Goal: Task Accomplishment & Management: Use online tool/utility

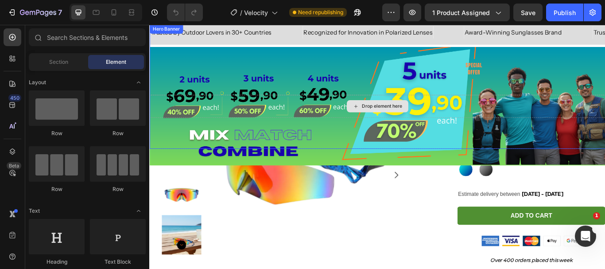
scroll to position [177, 0]
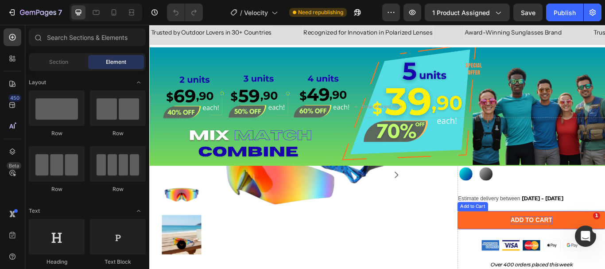
click at [570, 253] on div "ADD TO CART" at bounding box center [594, 252] width 49 height 9
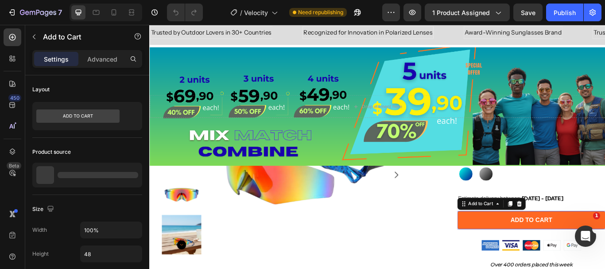
click at [546, 253] on button "ADD TO CART" at bounding box center [594, 252] width 173 height 21
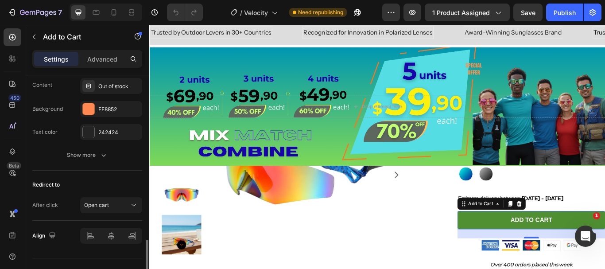
scroll to position [731, 0]
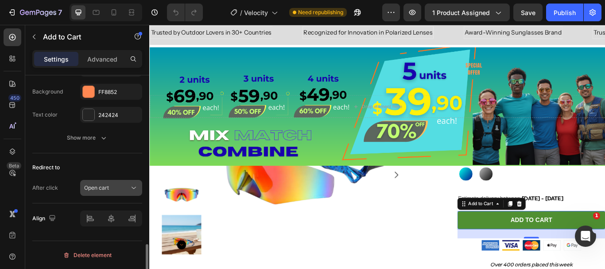
click at [108, 189] on span "Open cart" at bounding box center [96, 187] width 25 height 7
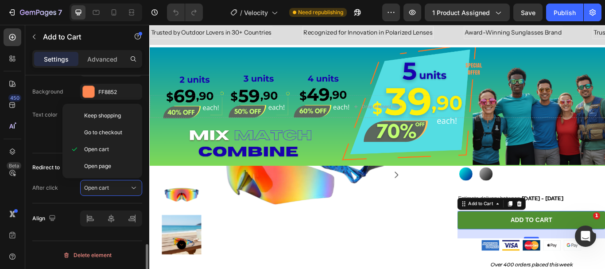
click at [51, 195] on div "After click Open cart" at bounding box center [87, 188] width 110 height 16
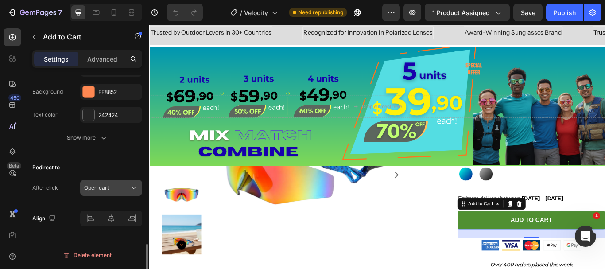
click at [87, 189] on span "Open cart" at bounding box center [96, 187] width 25 height 7
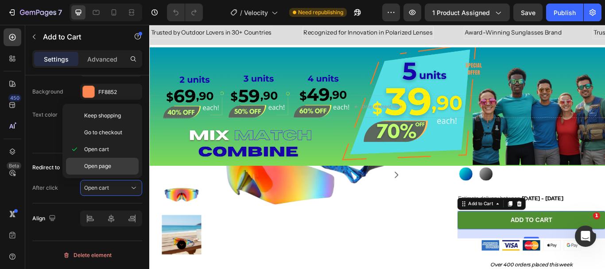
click at [91, 160] on div "Open page" at bounding box center [102, 166] width 73 height 17
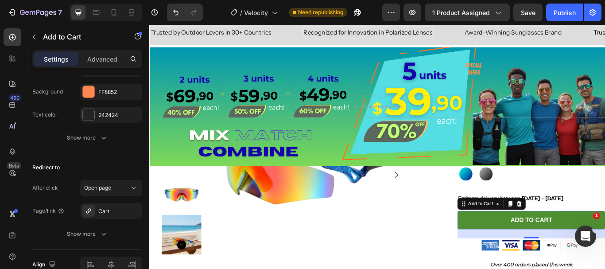
scroll to position [777, 0]
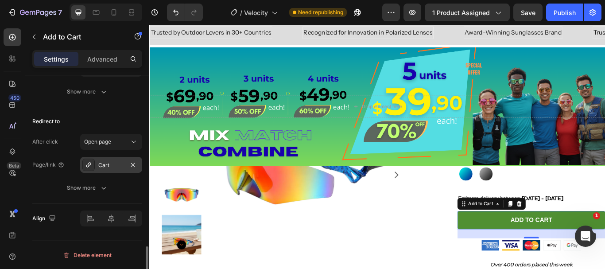
click at [98, 164] on div "Cart" at bounding box center [111, 165] width 62 height 16
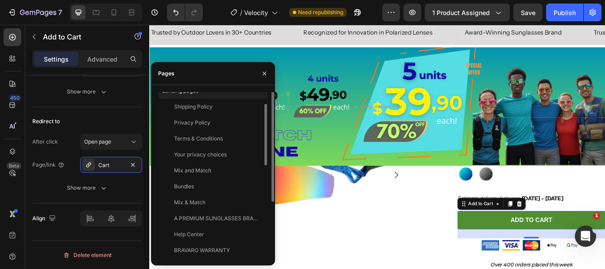
scroll to position [0, 0]
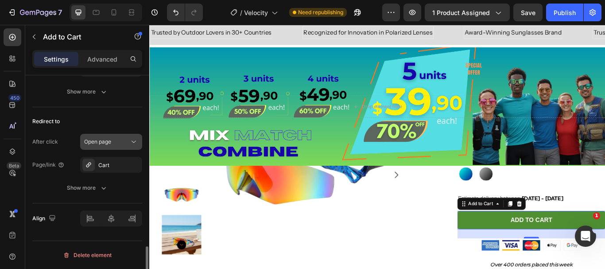
click at [118, 141] on div "Open page" at bounding box center [106, 142] width 45 height 8
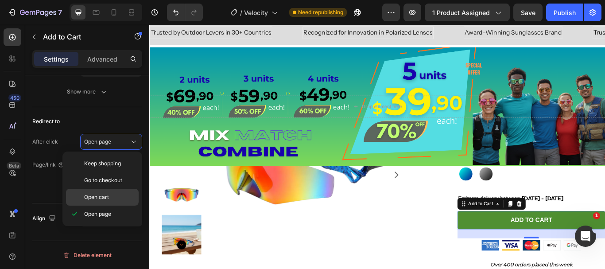
click at [98, 194] on span "Open cart" at bounding box center [96, 197] width 25 height 8
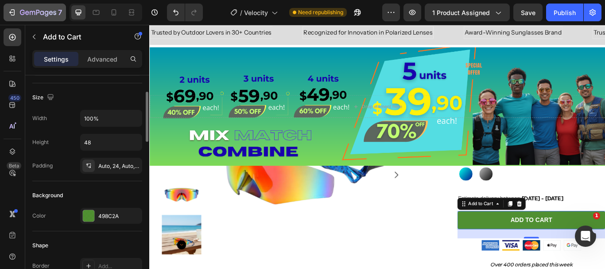
scroll to position [89, 0]
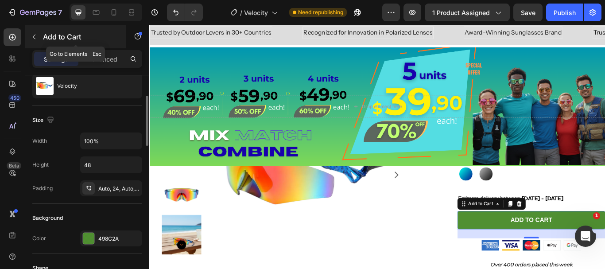
click at [36, 39] on icon "button" at bounding box center [34, 36] width 7 height 7
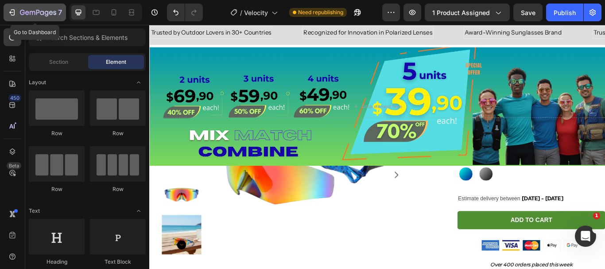
click at [26, 15] on icon "button" at bounding box center [27, 13] width 4 height 4
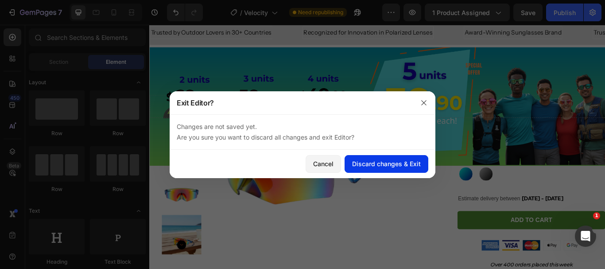
click at [365, 162] on div "Discard changes & Exit" at bounding box center [386, 163] width 69 height 9
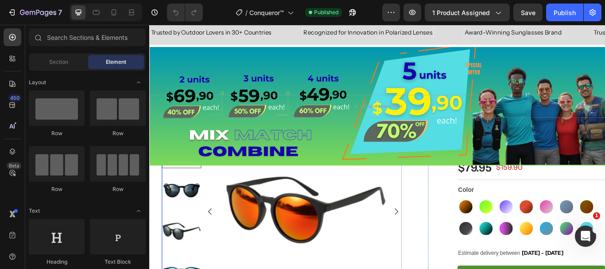
scroll to position [167, 0]
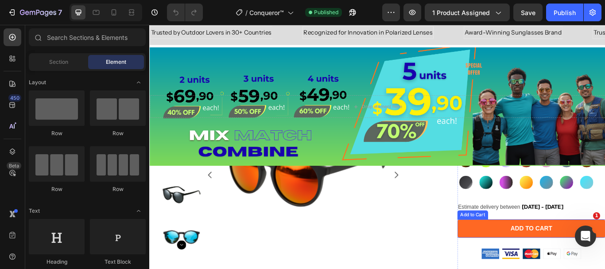
click at [513, 256] on button "ADD TO CART" at bounding box center [594, 262] width 173 height 21
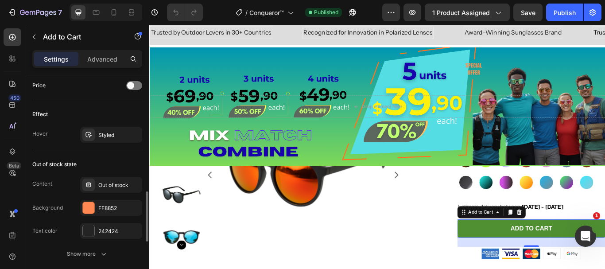
scroll to position [731, 0]
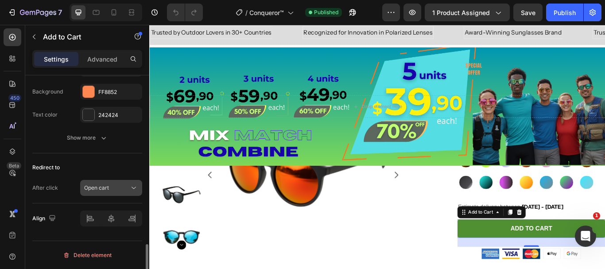
click at [113, 183] on button "Open cart" at bounding box center [111, 188] width 62 height 16
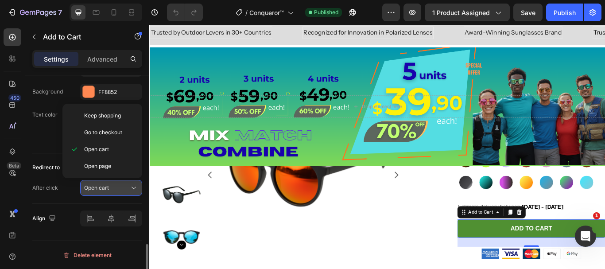
click at [113, 183] on button "Open cart" at bounding box center [111, 188] width 62 height 16
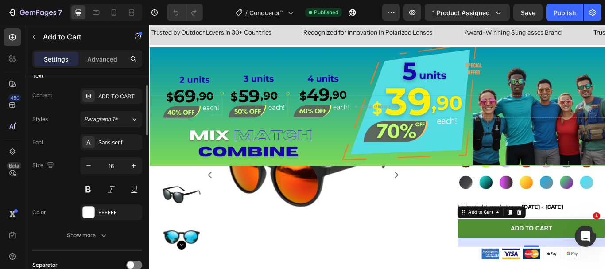
scroll to position [333, 0]
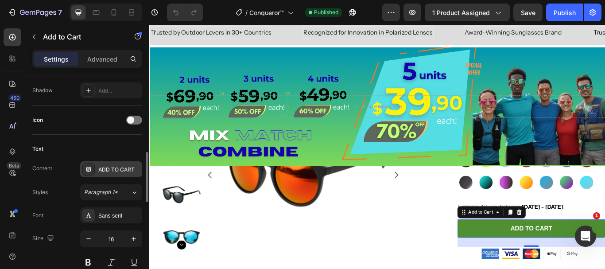
click at [120, 166] on div "ADD TO CART" at bounding box center [119, 170] width 42 height 8
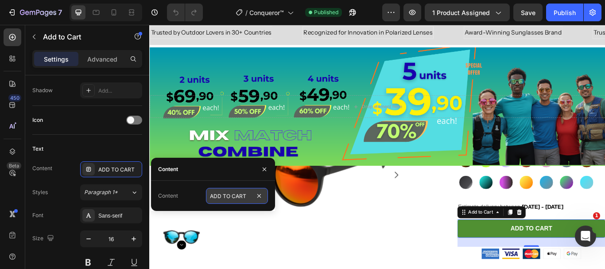
click at [236, 196] on input "ADD TO CART" at bounding box center [237, 196] width 62 height 16
type input "ADD TO CART"
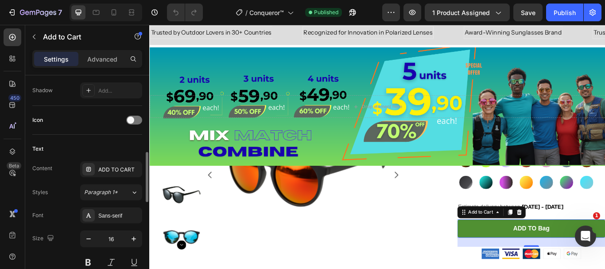
click at [94, 132] on div "Icon" at bounding box center [87, 120] width 110 height 29
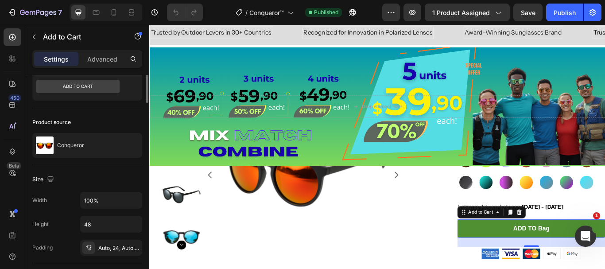
scroll to position [0, 0]
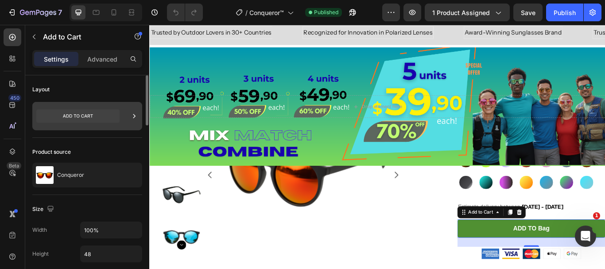
click at [93, 112] on icon at bounding box center [77, 115] width 83 height 13
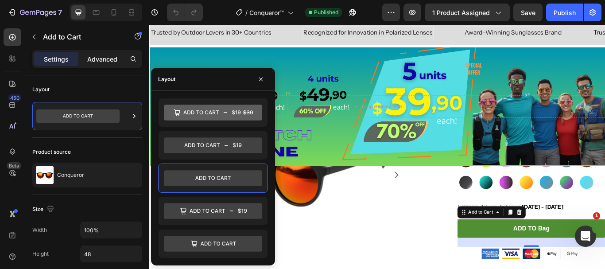
click at [112, 55] on p "Advanced" at bounding box center [102, 59] width 30 height 9
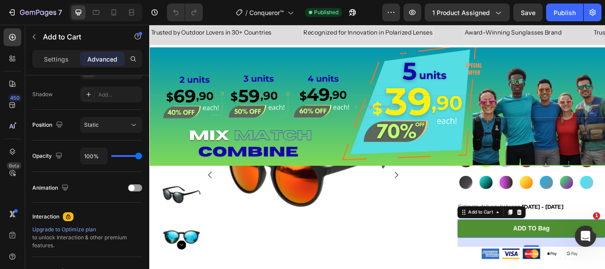
scroll to position [372, 0]
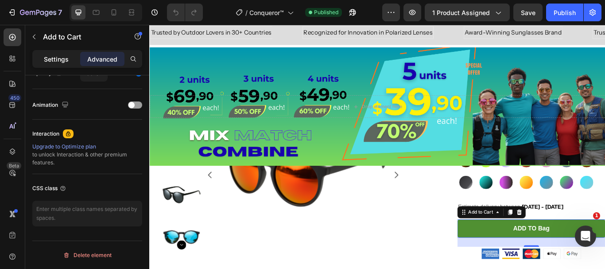
click at [62, 59] on p "Settings" at bounding box center [56, 59] width 25 height 9
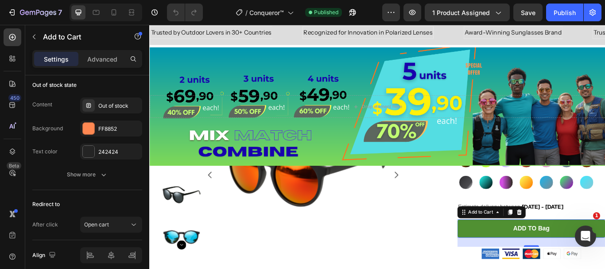
scroll to position [731, 0]
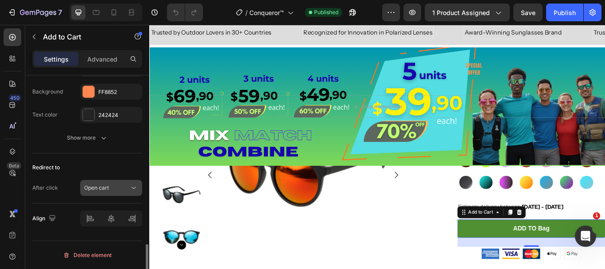
click at [118, 184] on div "Open cart" at bounding box center [106, 188] width 45 height 8
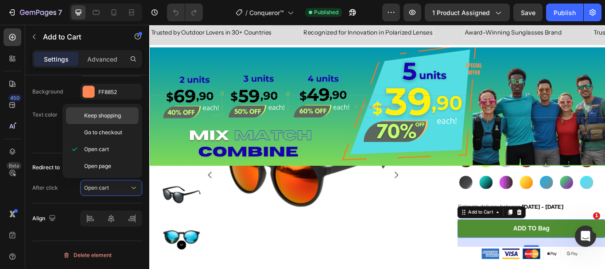
click at [122, 121] on div "Keep shopping" at bounding box center [102, 115] width 73 height 17
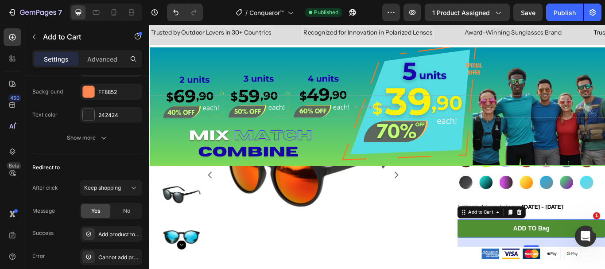
scroll to position [779, 0]
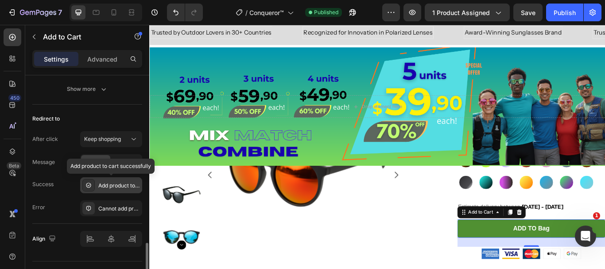
click at [118, 184] on div "Add product to cart successfully" at bounding box center [119, 186] width 42 height 8
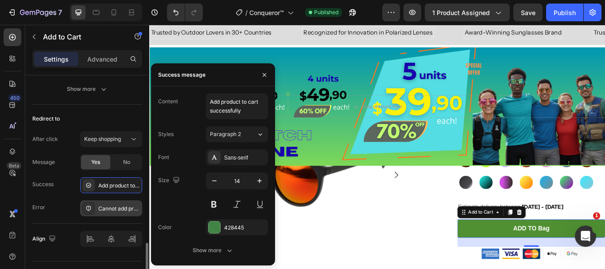
click at [122, 201] on div "Cannot add product to cart" at bounding box center [111, 208] width 62 height 16
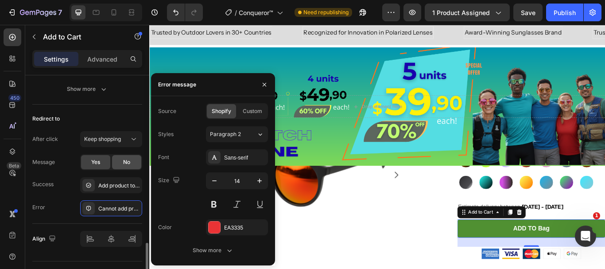
click at [125, 160] on span "No" at bounding box center [126, 162] width 7 height 8
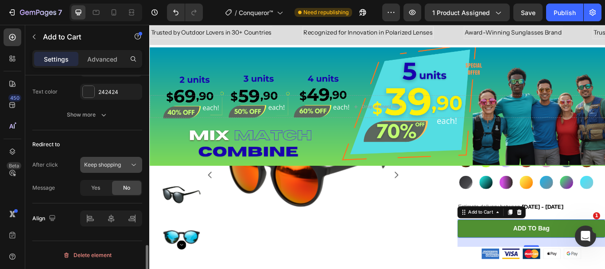
scroll to position [754, 0]
click at [113, 163] on span "Keep shopping" at bounding box center [102, 164] width 37 height 7
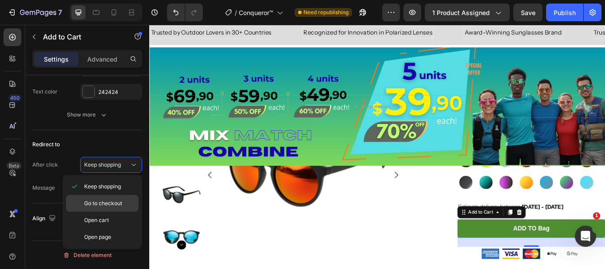
click at [106, 198] on div "Go to checkout" at bounding box center [102, 203] width 73 height 17
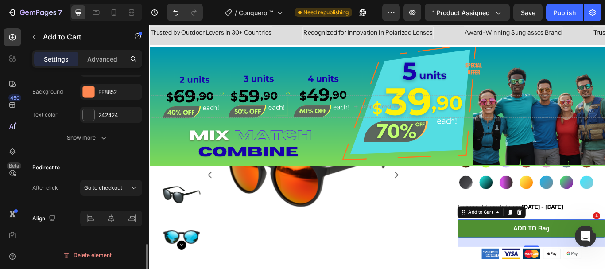
scroll to position [731, 0]
click at [113, 188] on span "Go to checkout" at bounding box center [103, 187] width 38 height 7
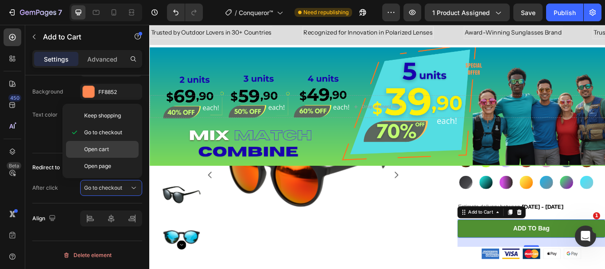
click at [110, 153] on p "Open cart" at bounding box center [109, 149] width 51 height 8
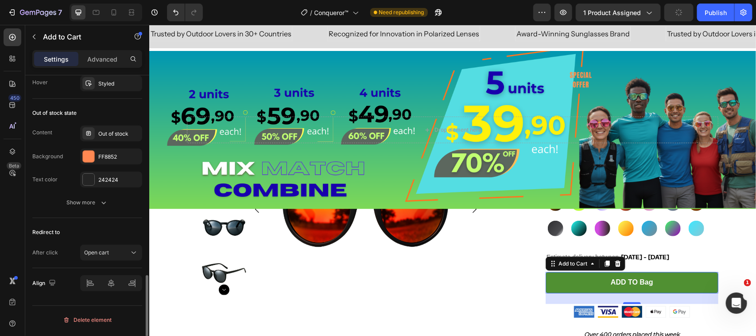
scroll to position [0, 0]
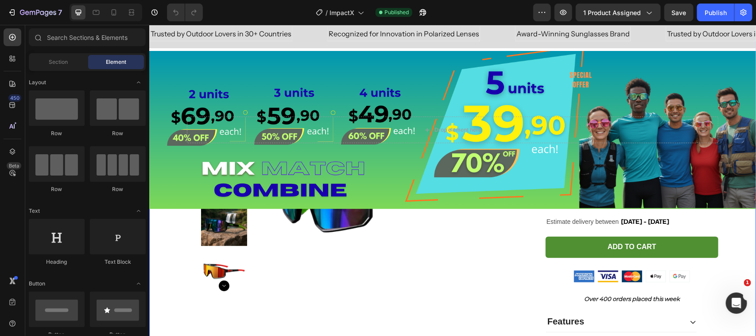
scroll to position [176, 0]
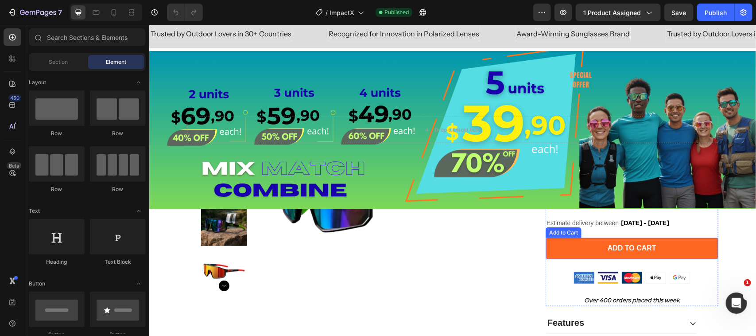
click at [571, 241] on button "ADD TO CART" at bounding box center [631, 247] width 173 height 21
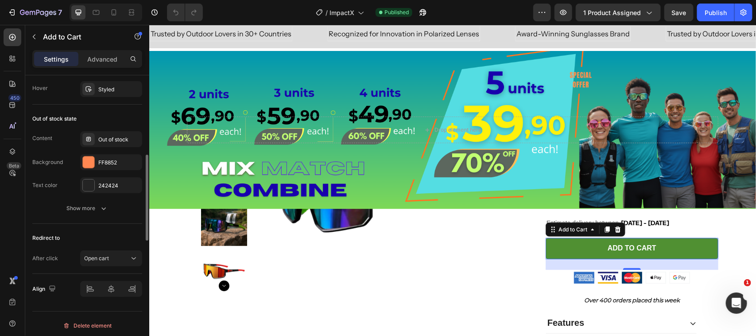
scroll to position [666, 0]
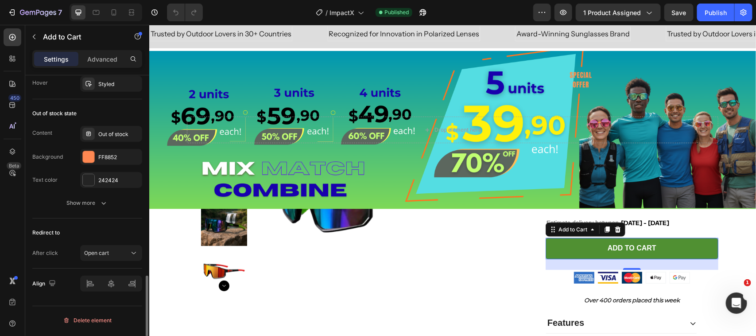
click at [38, 256] on div "After click" at bounding box center [45, 253] width 26 height 8
click at [12, 58] on icon at bounding box center [12, 58] width 9 height 9
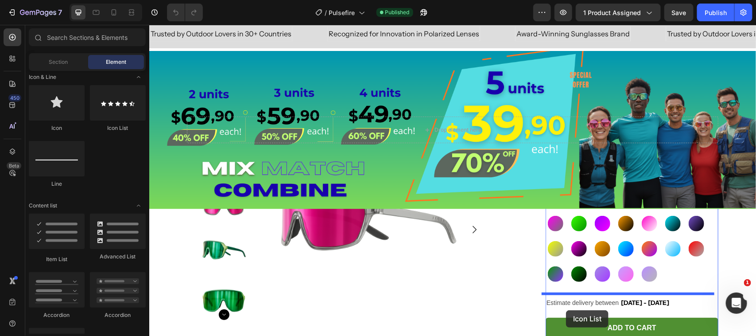
scroll to position [178, 0]
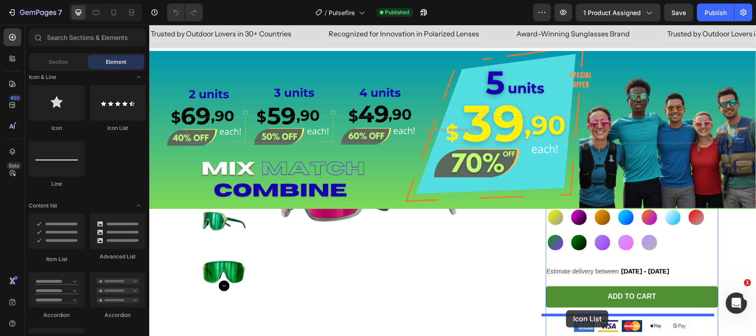
drag, startPoint x: 245, startPoint y: 147, endPoint x: 566, endPoint y: 310, distance: 359.9
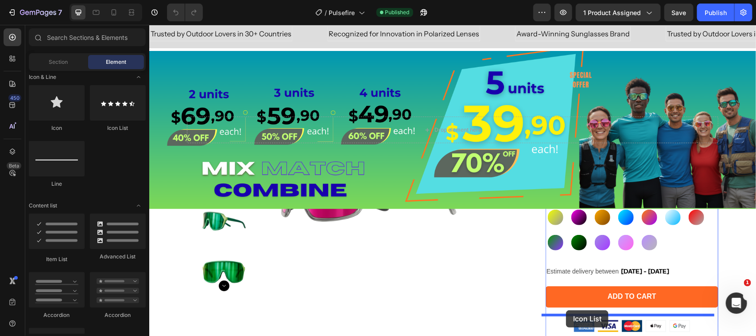
click at [564, 288] on button "ADD TO CART" at bounding box center [631, 296] width 173 height 21
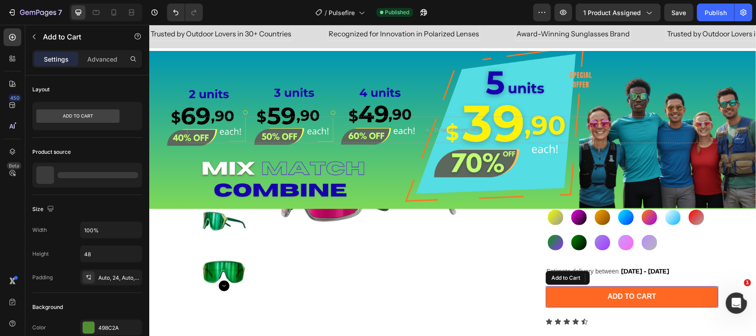
click at [564, 288] on button "ADD TO CART" at bounding box center [631, 296] width 173 height 21
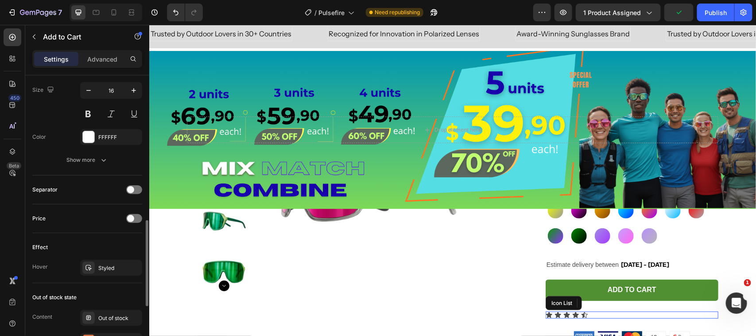
scroll to position [488, 0]
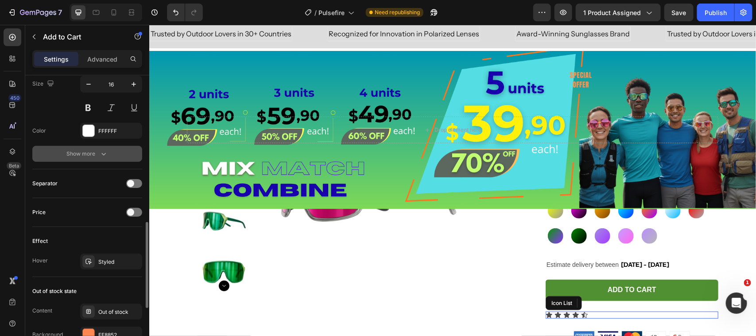
click at [92, 160] on button "Show more" at bounding box center [87, 154] width 110 height 16
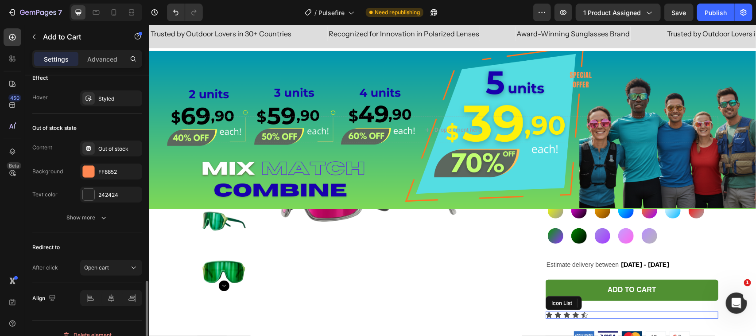
scroll to position [774, 0]
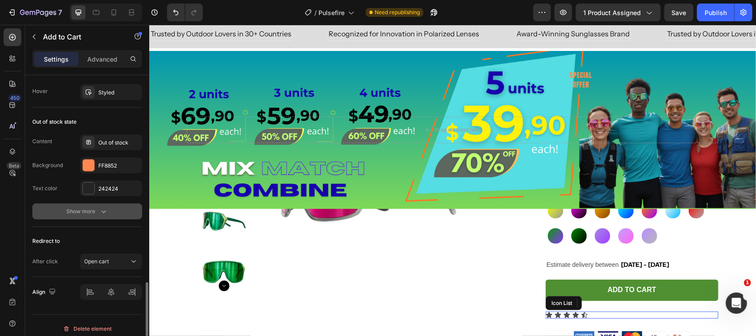
click at [89, 209] on div "Show more" at bounding box center [87, 211] width 41 height 9
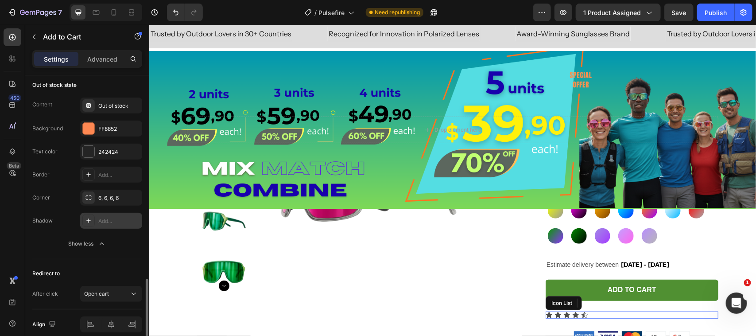
scroll to position [852, 0]
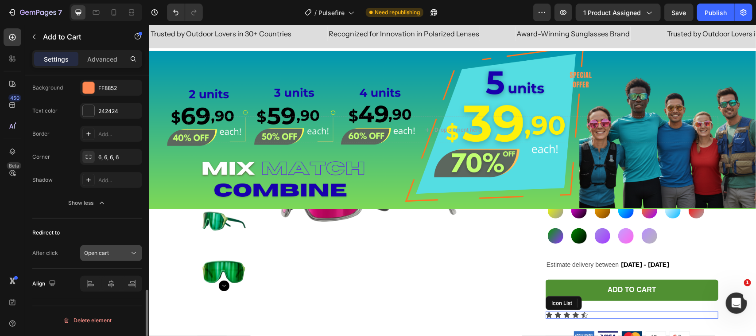
click at [121, 257] on div "Open cart" at bounding box center [106, 253] width 45 height 8
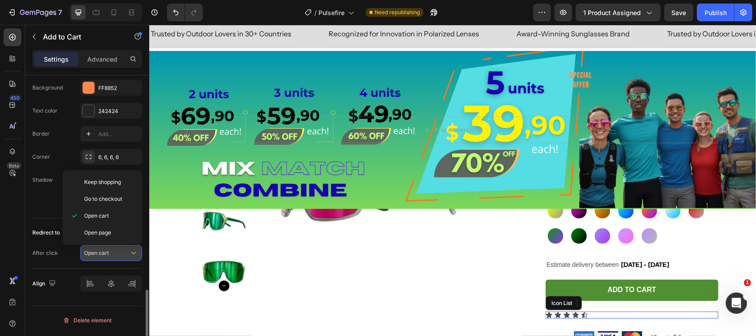
click at [121, 257] on div "Open cart" at bounding box center [106, 253] width 45 height 8
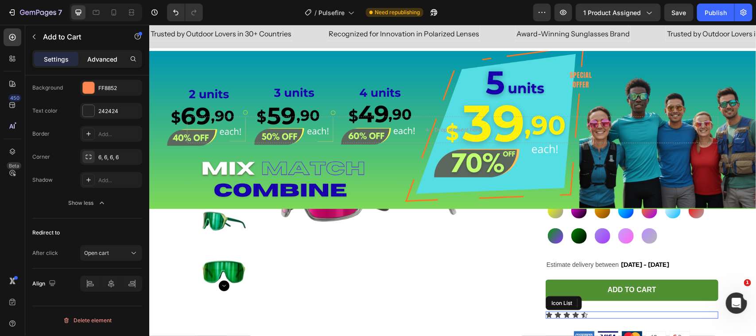
click at [104, 52] on div "Advanced" at bounding box center [102, 59] width 44 height 14
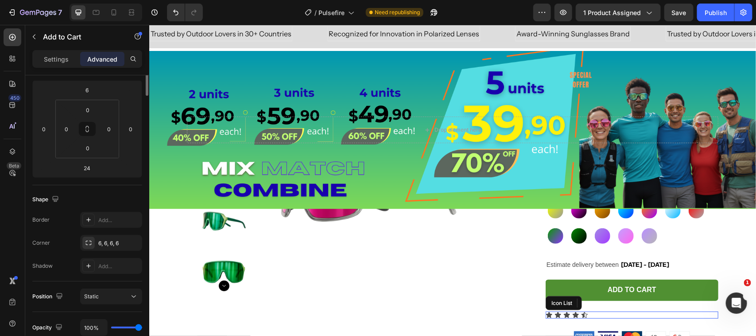
scroll to position [0, 0]
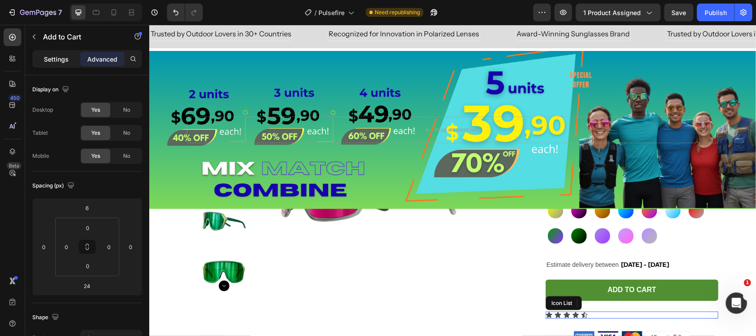
click at [58, 64] on div "Settings" at bounding box center [56, 59] width 44 height 14
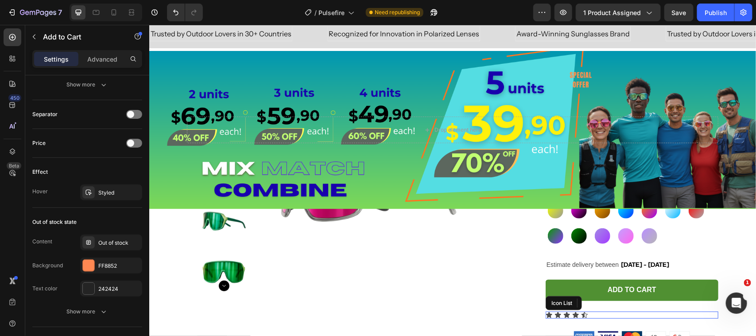
scroll to position [666, 0]
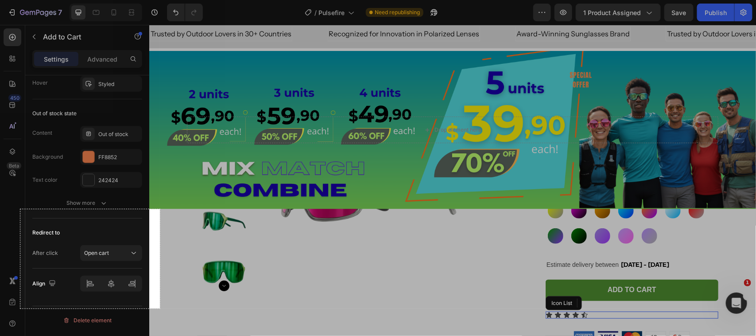
drag, startPoint x: 20, startPoint y: 209, endPoint x: 160, endPoint y: 308, distance: 171.3
click at [160, 308] on div "315 X 224" at bounding box center [378, 168] width 756 height 336
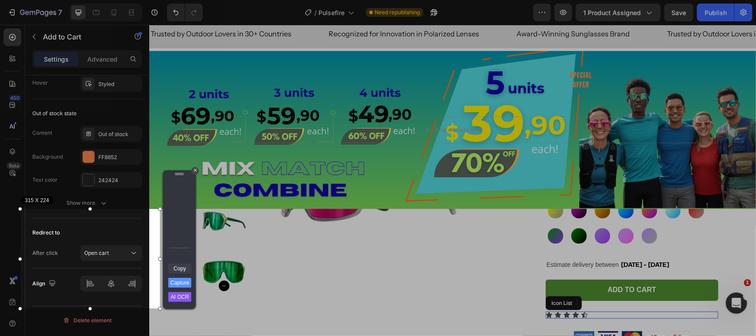
click at [183, 265] on link "Copy" at bounding box center [179, 269] width 23 height 10
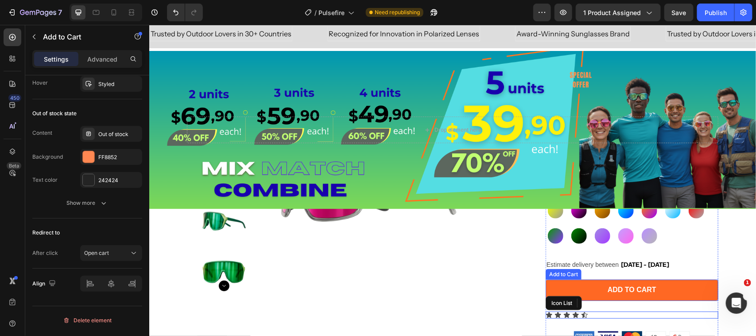
click at [597, 293] on button "ADD TO CART" at bounding box center [631, 289] width 173 height 21
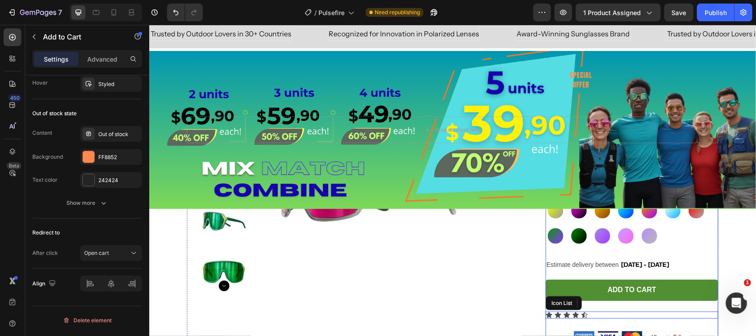
click at [596, 300] on div "ADD TO CART Add to Cart 0" at bounding box center [631, 293] width 173 height 35
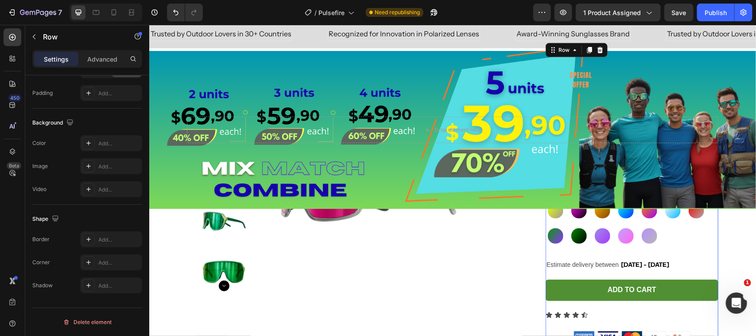
click at [596, 300] on div "ADD TO CART Add to Cart" at bounding box center [631, 293] width 173 height 35
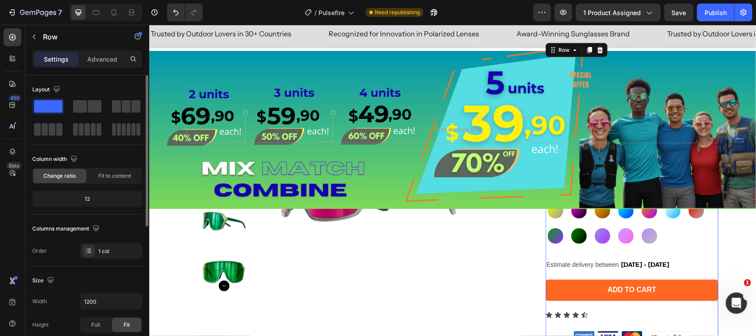
drag, startPoint x: 596, startPoint y: 300, endPoint x: 588, endPoint y: 296, distance: 9.1
click at [595, 300] on div "ADD TO CART Add to Cart" at bounding box center [631, 293] width 173 height 35
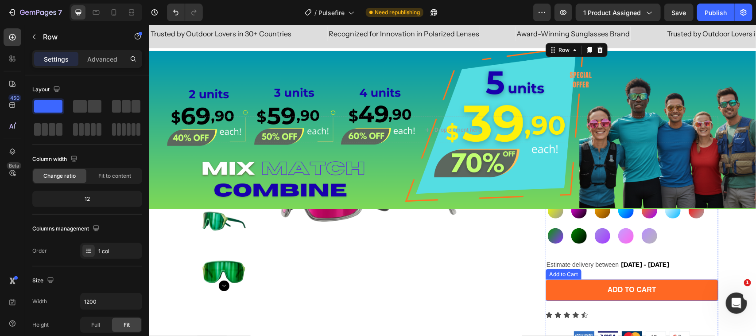
click at [582, 295] on button "ADD TO CART" at bounding box center [631, 289] width 173 height 21
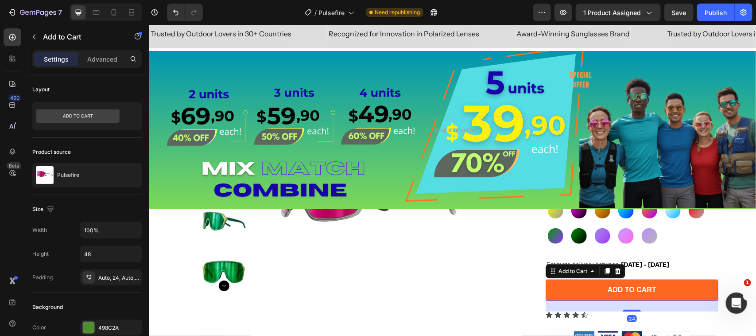
click at [557, 296] on button "ADD TO CART" at bounding box center [631, 289] width 173 height 21
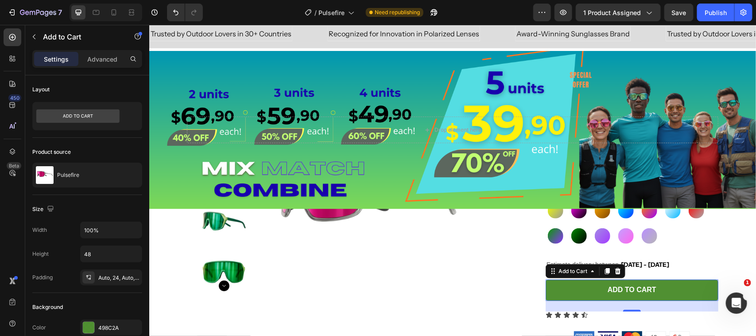
click at [557, 300] on div "24" at bounding box center [631, 305] width 173 height 11
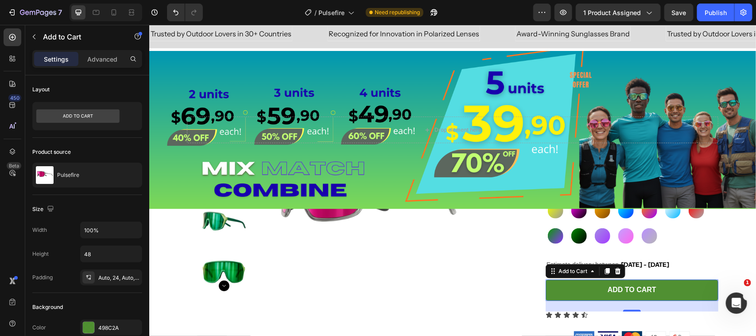
click at [557, 300] on div "24" at bounding box center [631, 305] width 173 height 11
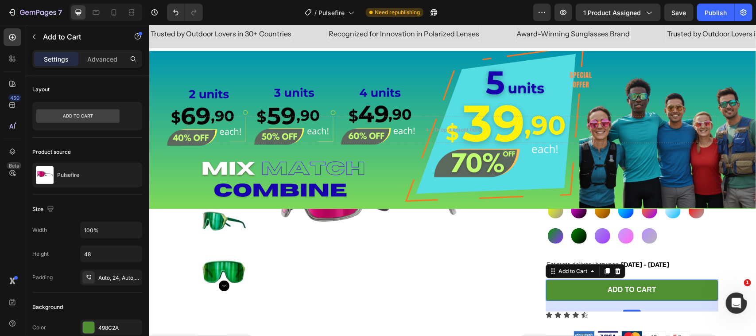
click at [557, 300] on div "24" at bounding box center [631, 305] width 173 height 11
click at [627, 307] on div at bounding box center [632, 308] width 18 height 3
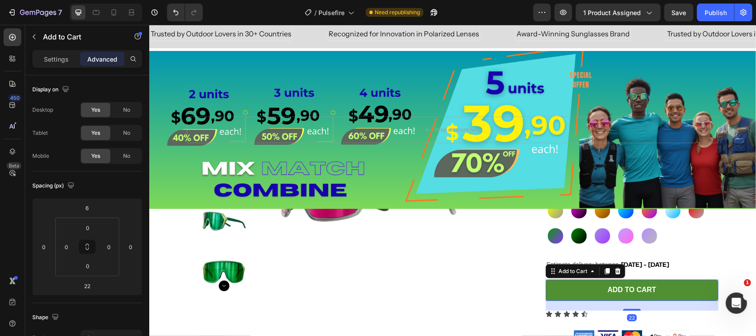
click at [606, 300] on div "22" at bounding box center [631, 305] width 173 height 10
click at [51, 50] on div "Settings Advanced" at bounding box center [87, 59] width 110 height 18
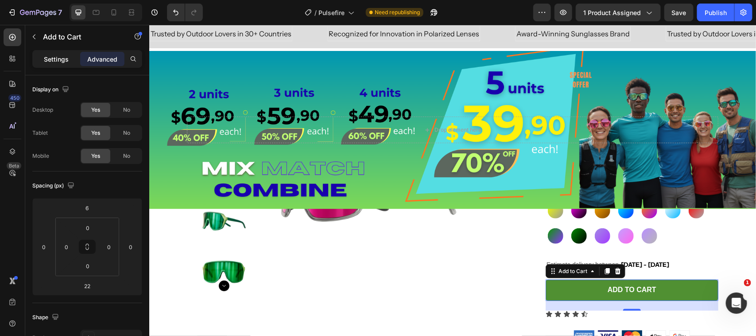
click at [51, 55] on p "Settings" at bounding box center [56, 59] width 25 height 9
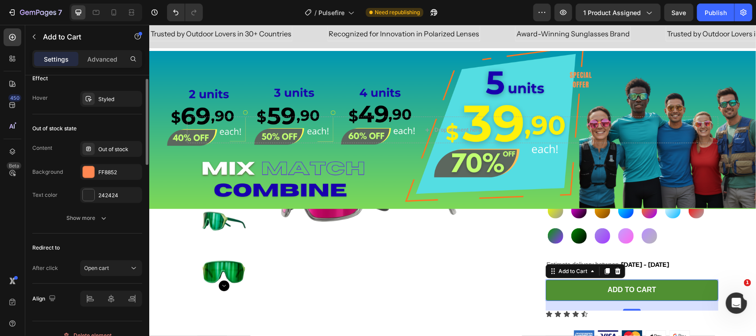
scroll to position [666, 0]
